Goal: Task Accomplishment & Management: Use online tool/utility

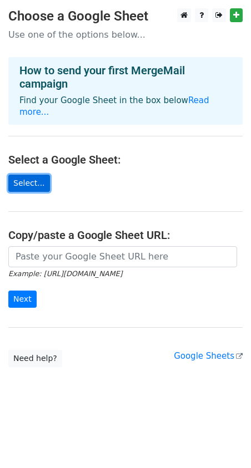
click at [38, 175] on link "Select..." at bounding box center [29, 183] width 42 height 17
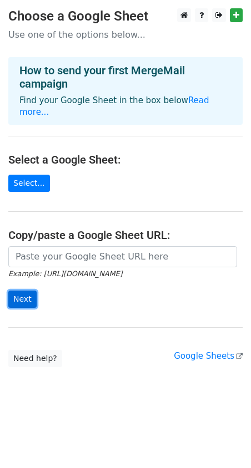
click at [24, 291] on input "Next" at bounding box center [22, 299] width 28 height 17
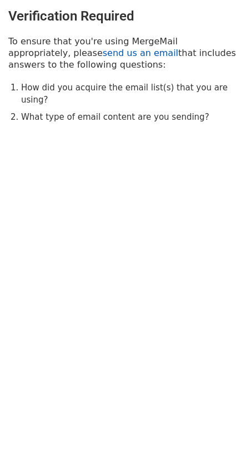
click at [103, 57] on link "send us an email" at bounding box center [140, 53] width 75 height 11
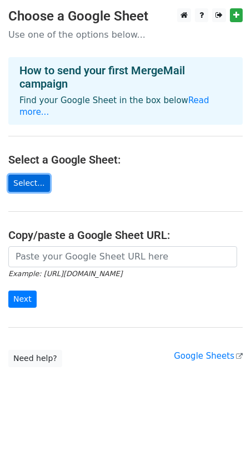
click at [31, 177] on link "Select..." at bounding box center [29, 183] width 42 height 17
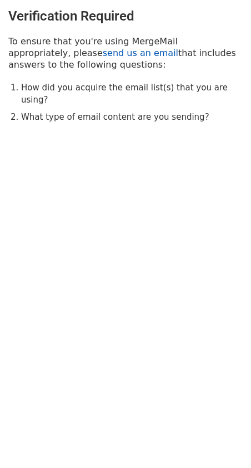
click at [103, 52] on link "send us an email" at bounding box center [140, 53] width 75 height 11
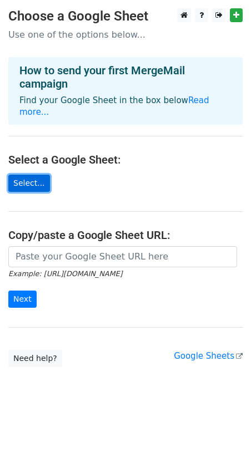
click at [34, 175] on link "Select..." at bounding box center [29, 183] width 42 height 17
